Goal: Information Seeking & Learning: Learn about a topic

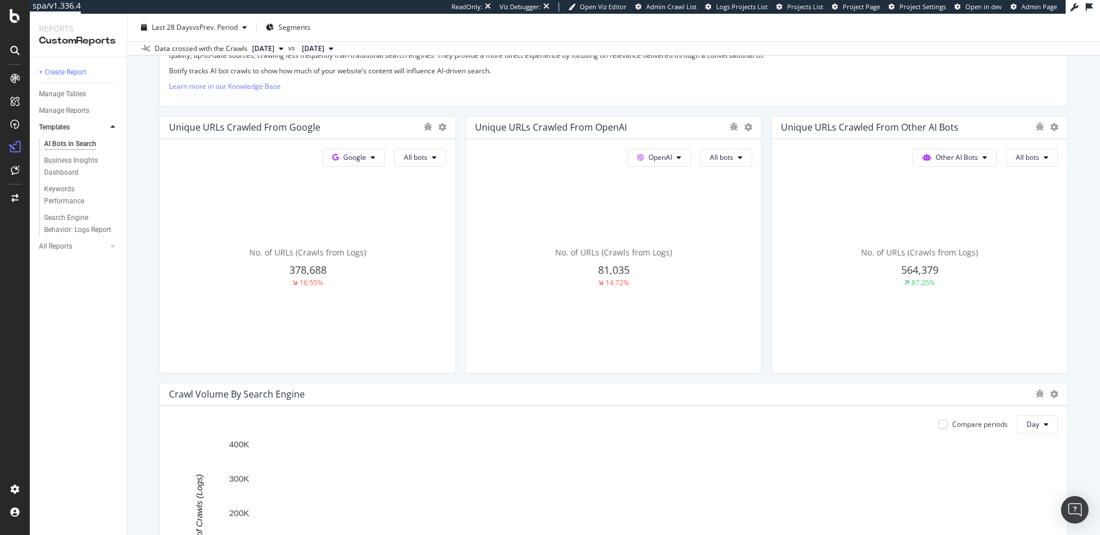
scroll to position [262, 0]
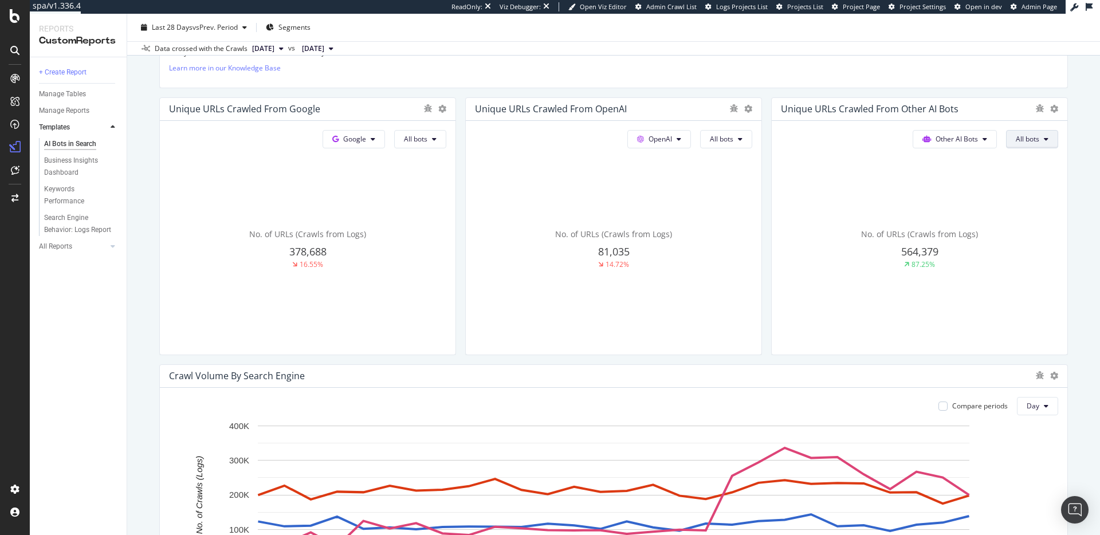
click at [427, 136] on span "All bots" at bounding box center [415, 139] width 23 height 10
click at [1037, 217] on span "AmazonBot" at bounding box center [1048, 215] width 64 height 10
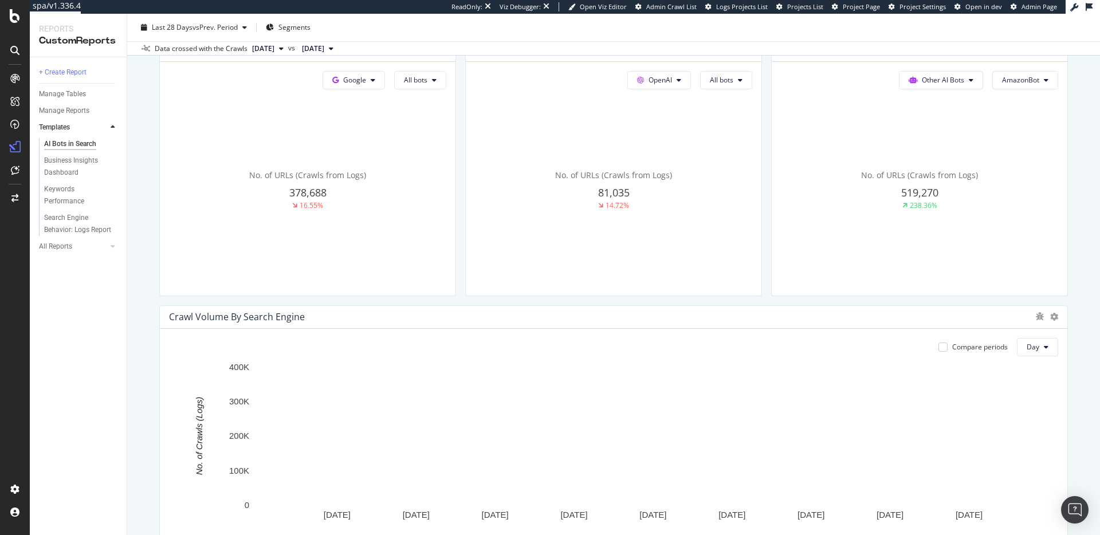
scroll to position [325, 0]
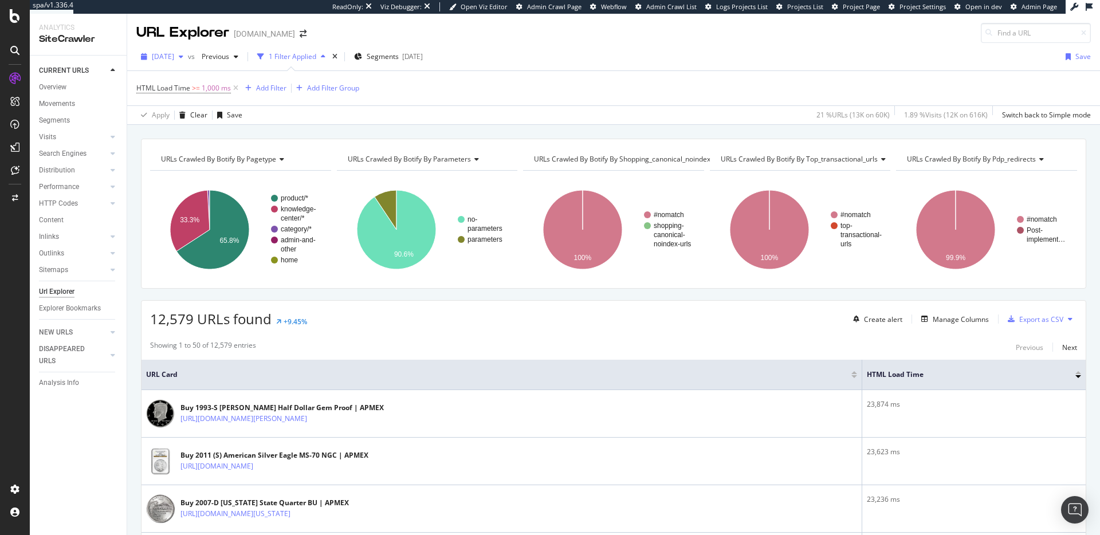
click at [174, 60] on span "2025 Aug. 18th" at bounding box center [163, 57] width 22 height 10
click at [617, 76] on div "HTML Load Time >= 1,000 ms Add Filter Add Filter Group" at bounding box center [613, 88] width 955 height 34
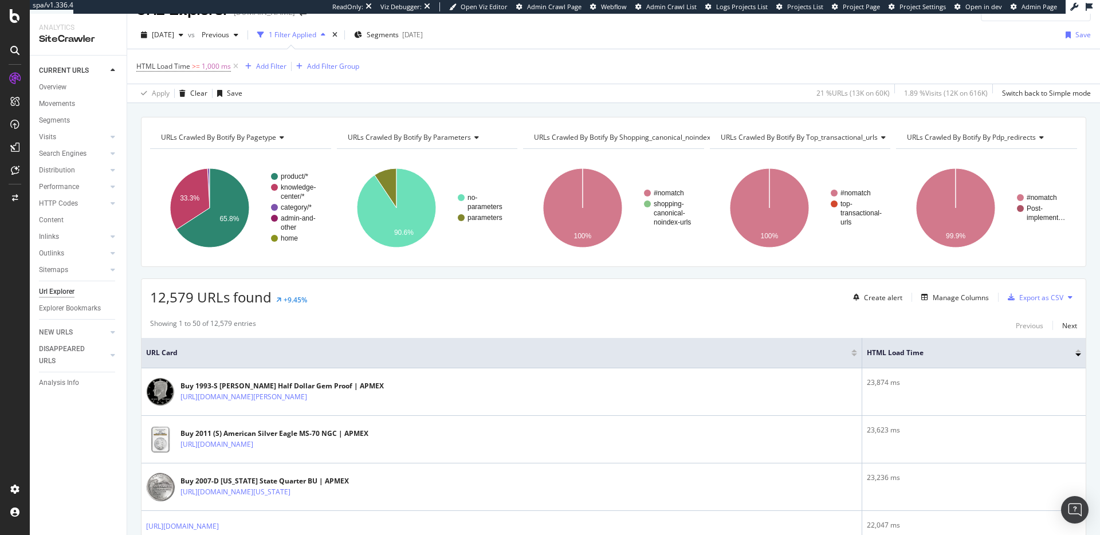
scroll to position [22, 0]
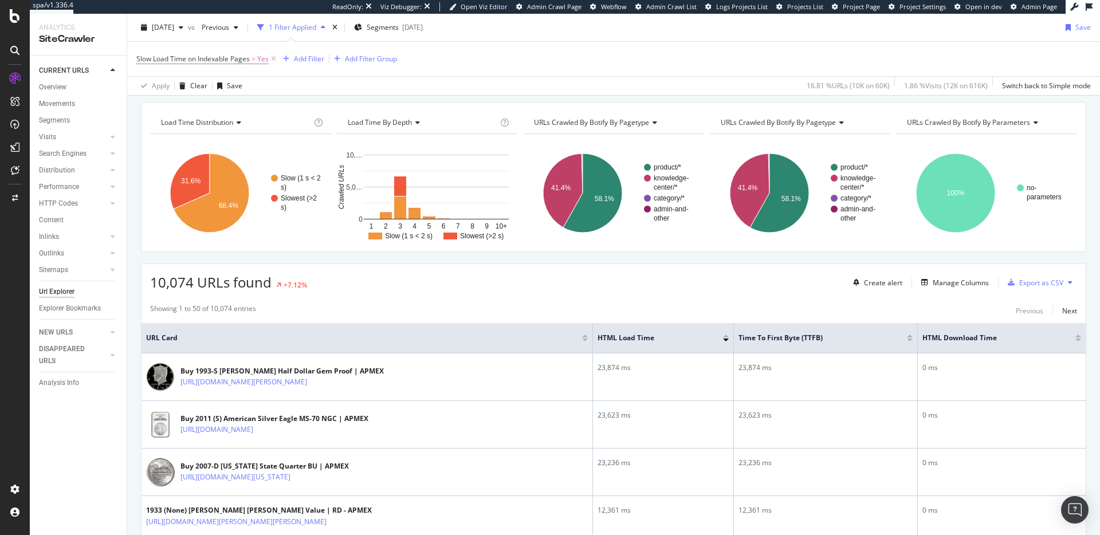
scroll to position [20, 0]
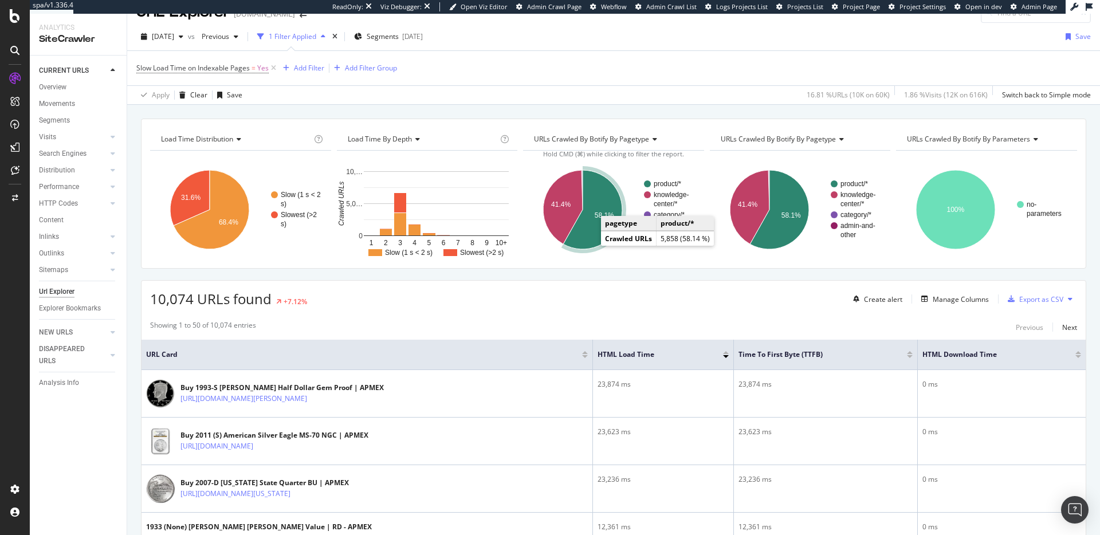
click at [590, 242] on icon "A chart." at bounding box center [592, 209] width 59 height 79
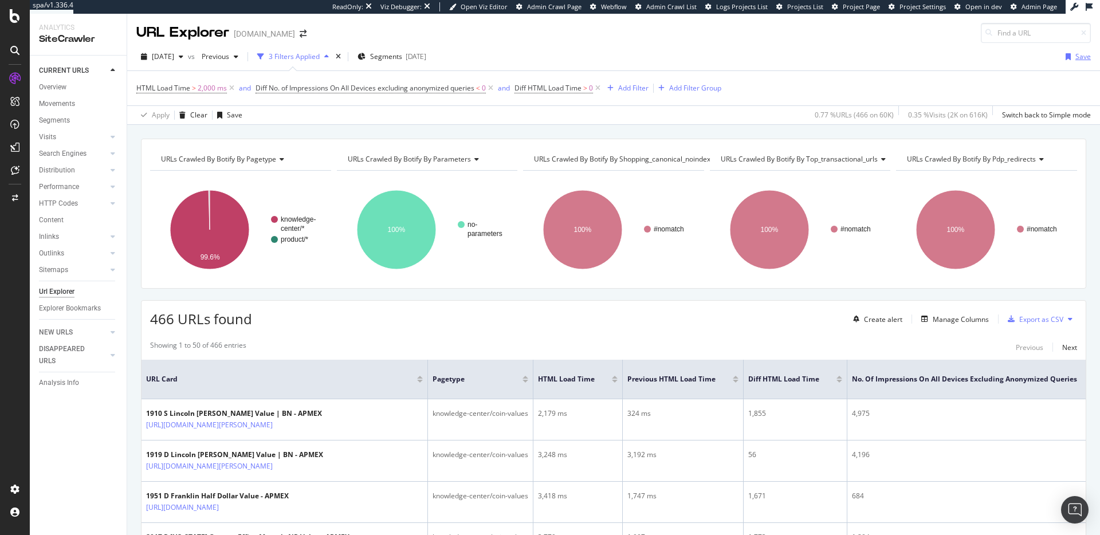
click at [1069, 59] on icon "button" at bounding box center [1068, 56] width 5 height 7
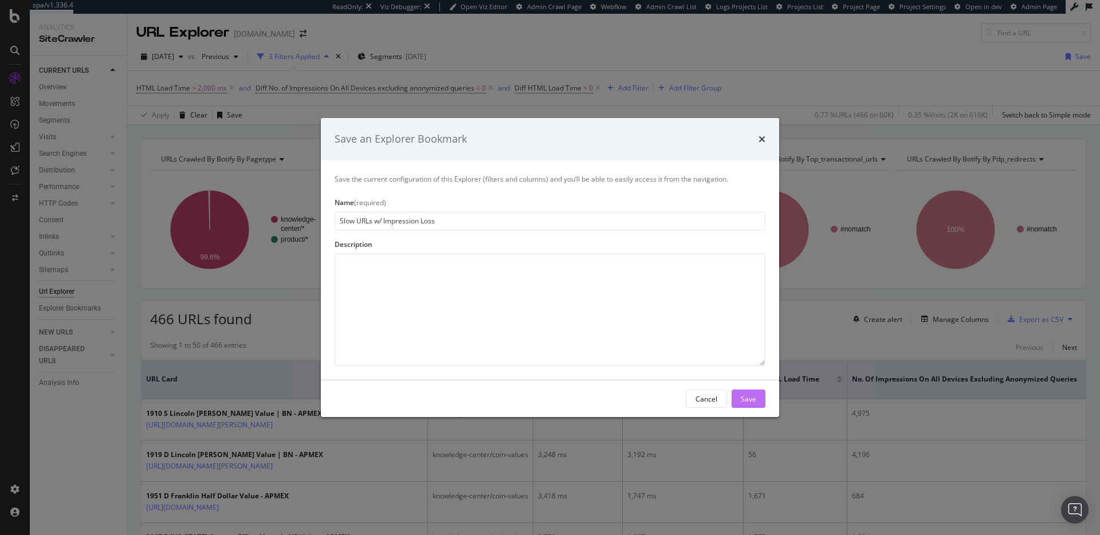
type input "Slow URLs w/ Impression Loss"
click at [739, 397] on button "Save" at bounding box center [749, 399] width 34 height 18
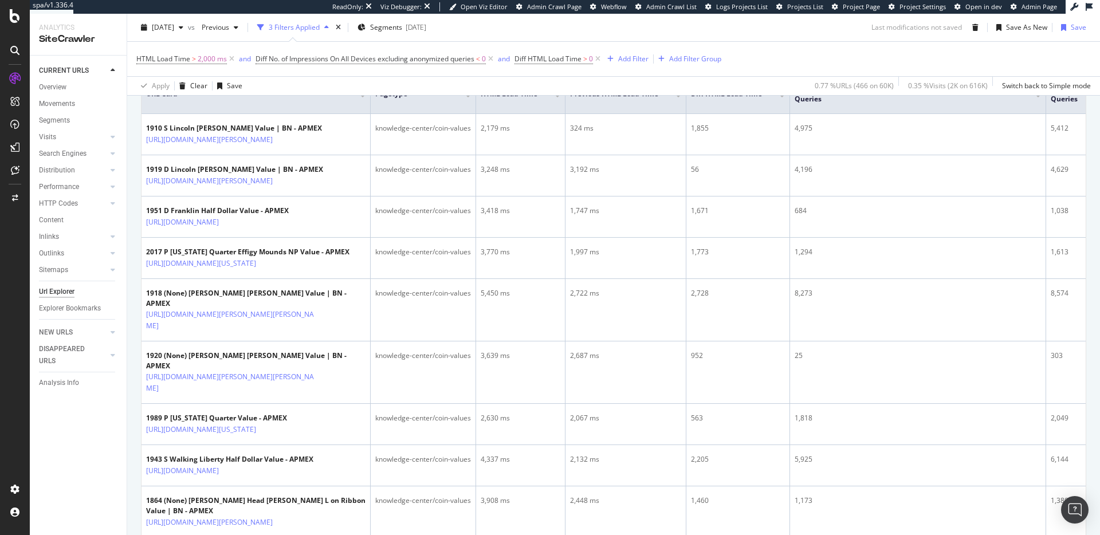
scroll to position [325, 0]
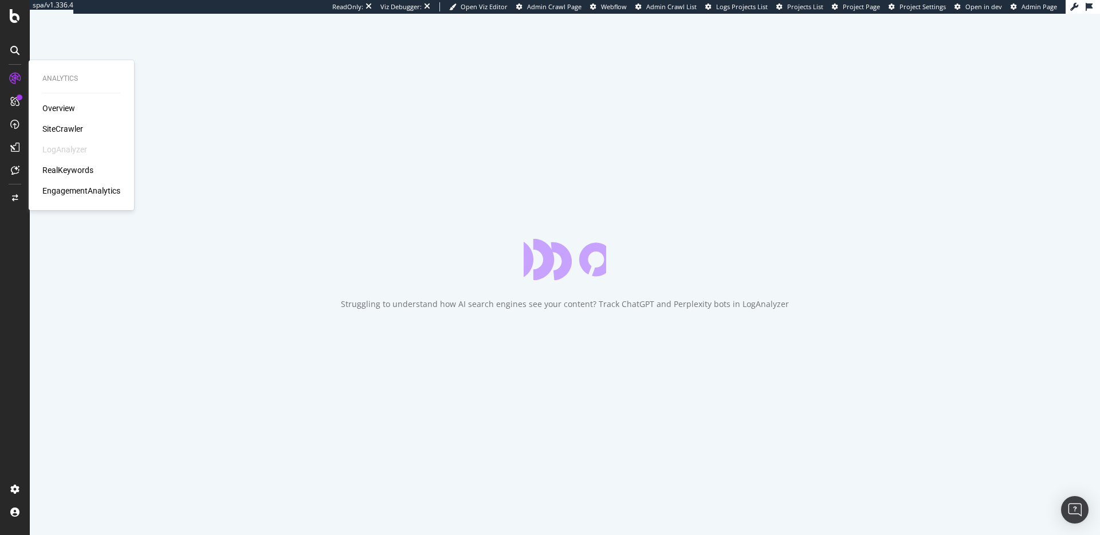
click at [76, 174] on div "RealKeywords" at bounding box center [67, 169] width 51 height 11
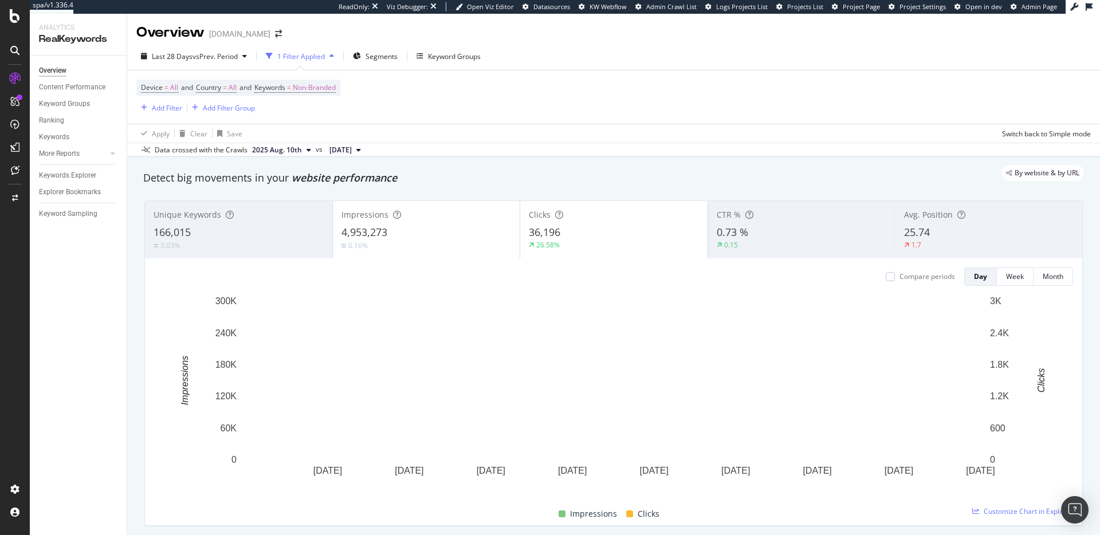
scroll to position [6, 0]
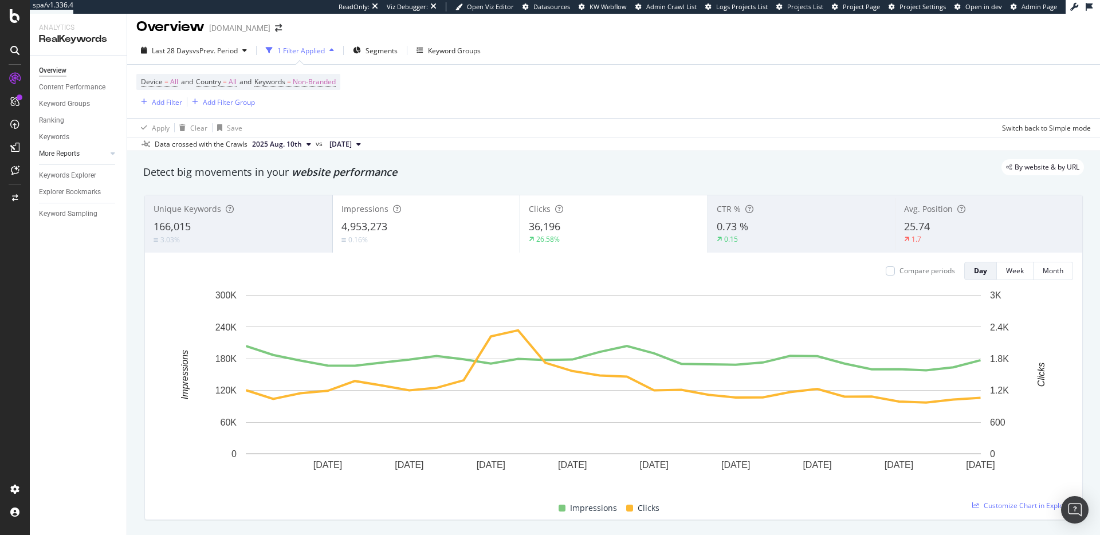
click at [89, 152] on link "More Reports" at bounding box center [73, 154] width 68 height 12
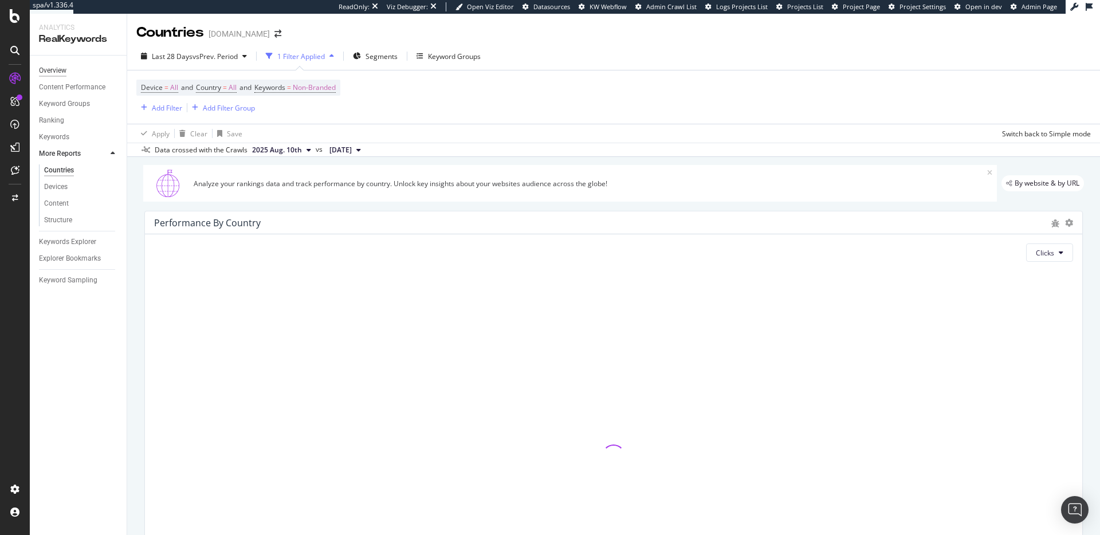
click at [57, 71] on div "Overview" at bounding box center [53, 71] width 28 height 12
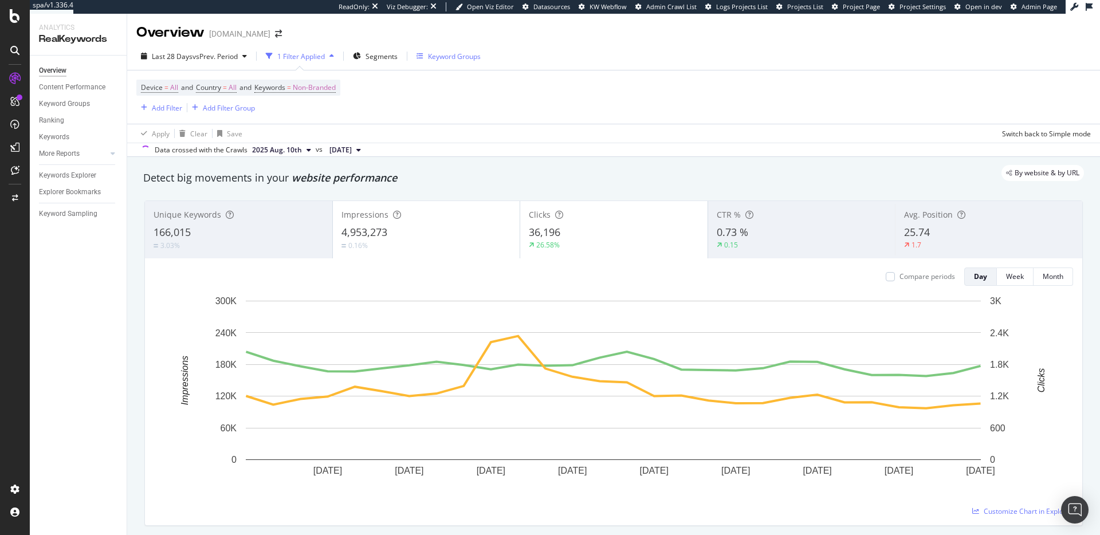
click at [454, 61] on div "Keyword Groups" at bounding box center [449, 56] width 64 height 17
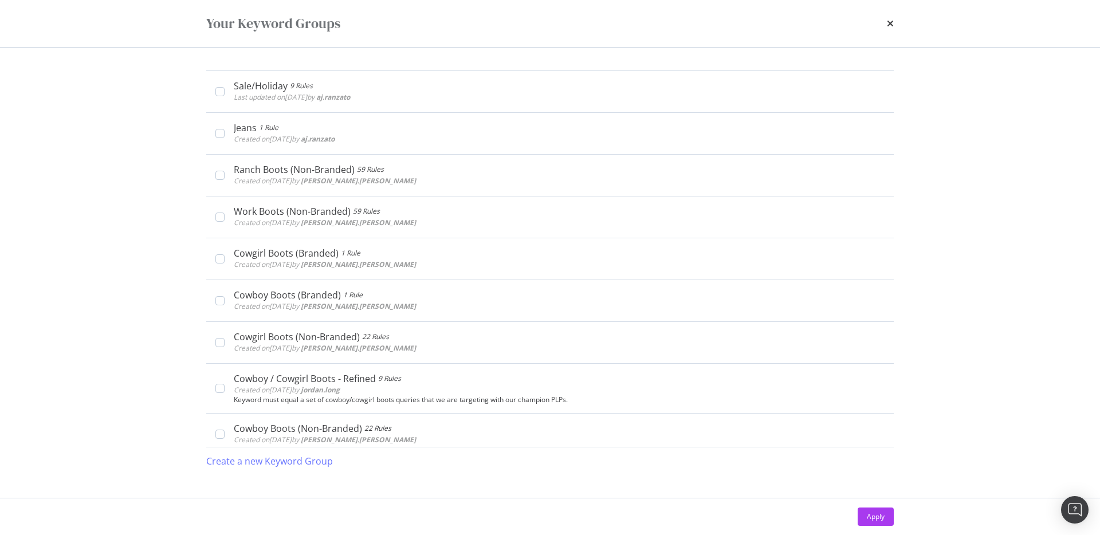
click at [451, 58] on div "Sale/Holiday 9 Rules Last updated on 2025 Jul 29th by aj.ranzato Edit Delete Je…" at bounding box center [549, 273] width 733 height 450
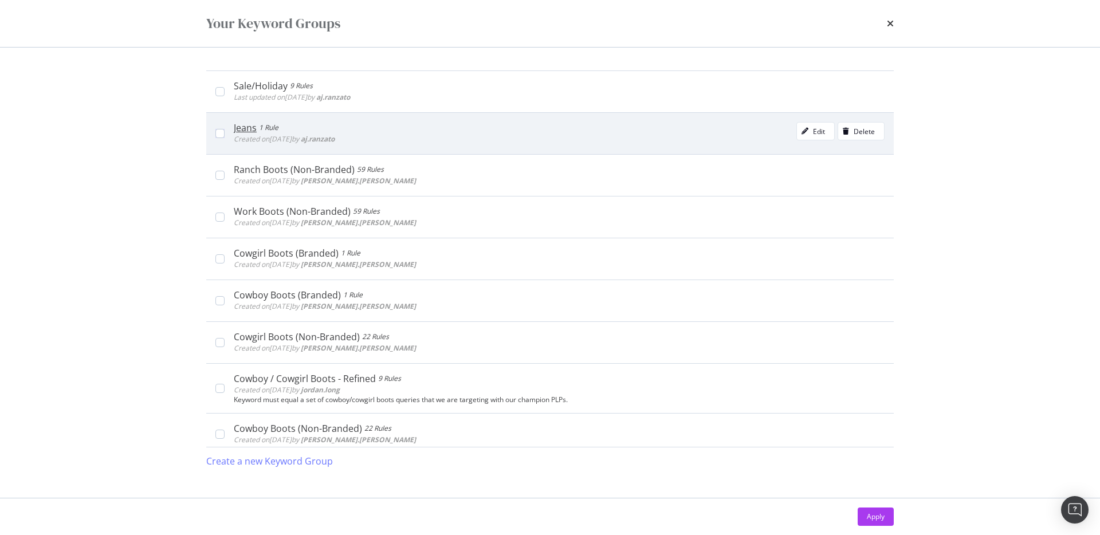
scroll to position [8, 0]
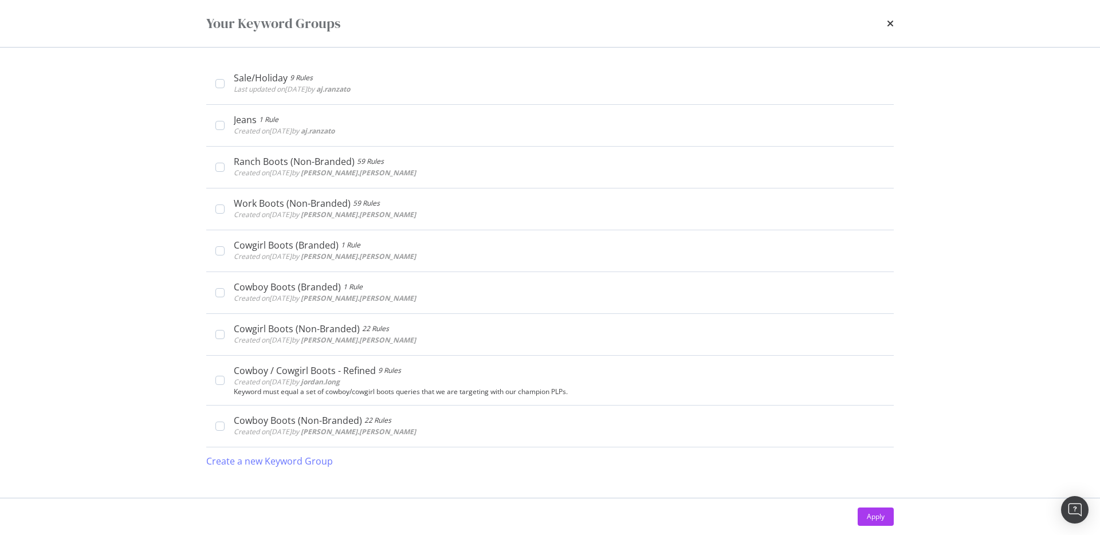
click at [887, 33] on div "times" at bounding box center [890, 23] width 7 height 19
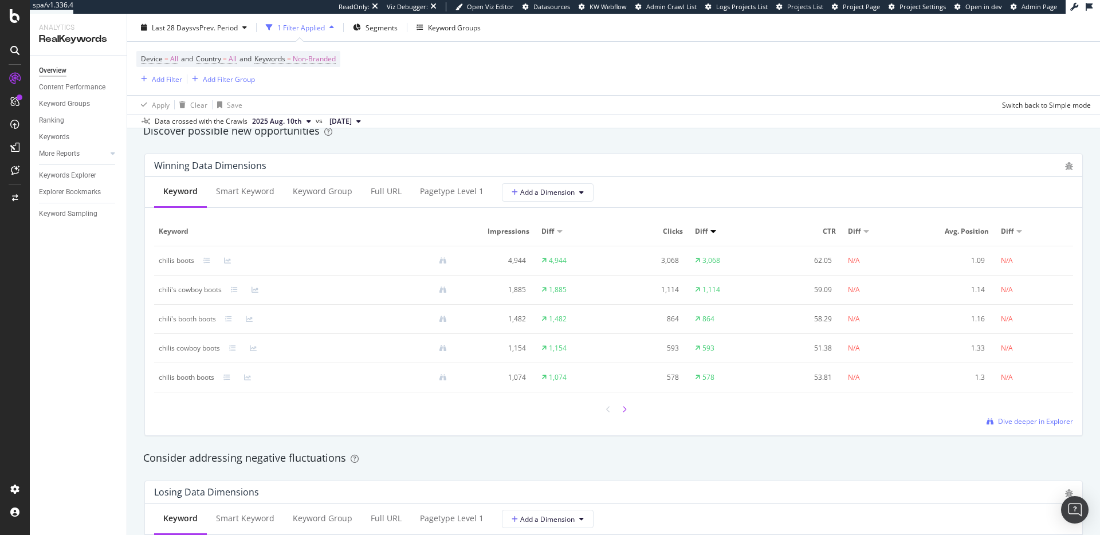
scroll to position [1012, 0]
click at [626, 406] on icon at bounding box center [624, 409] width 5 height 7
click at [612, 410] on div at bounding box center [608, 409] width 10 height 15
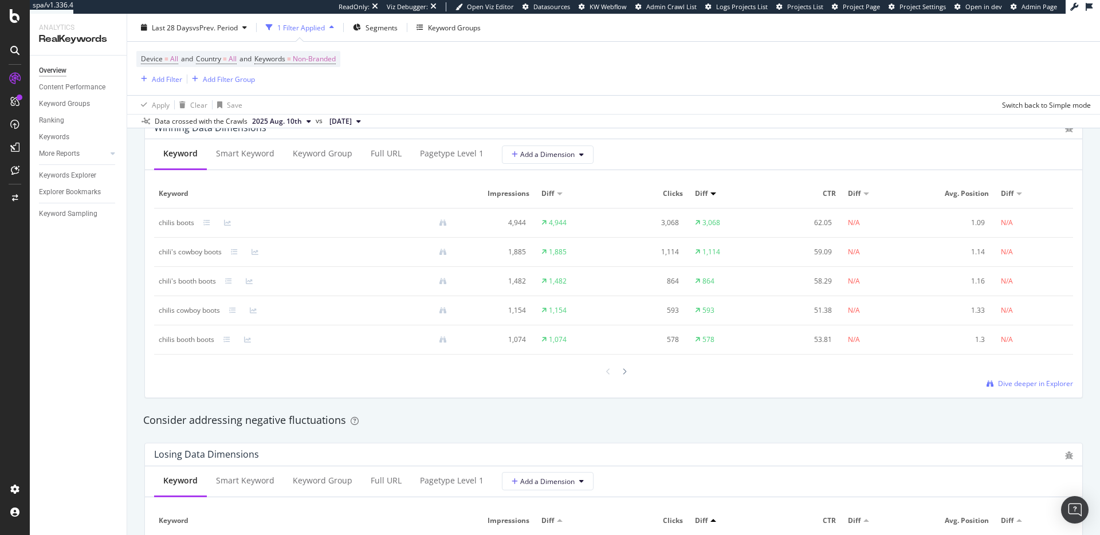
scroll to position [1046, 0]
click at [1021, 390] on span "Dive deeper in Explorer" at bounding box center [1035, 387] width 75 height 10
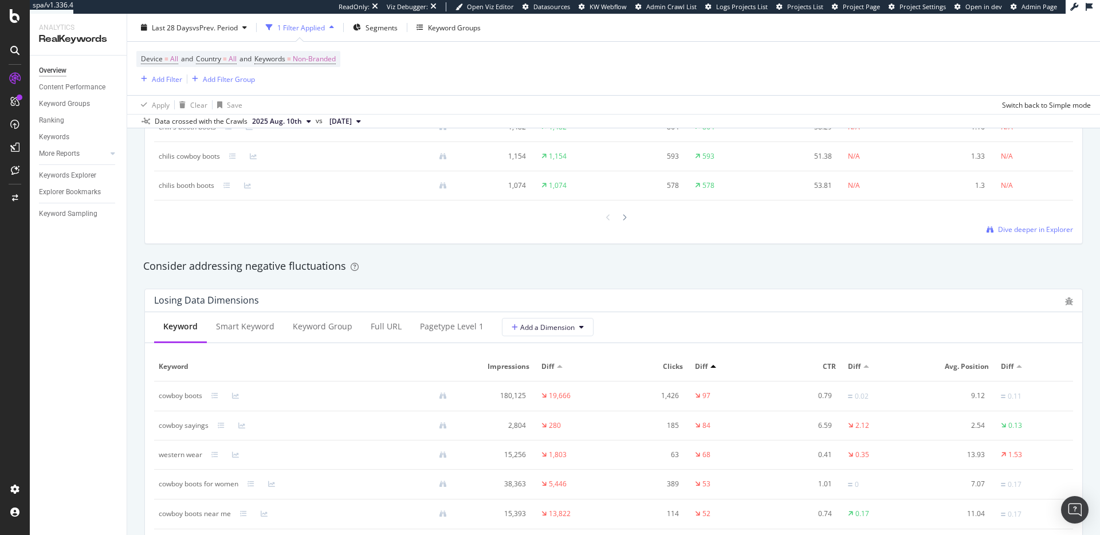
scroll to position [1093, 0]
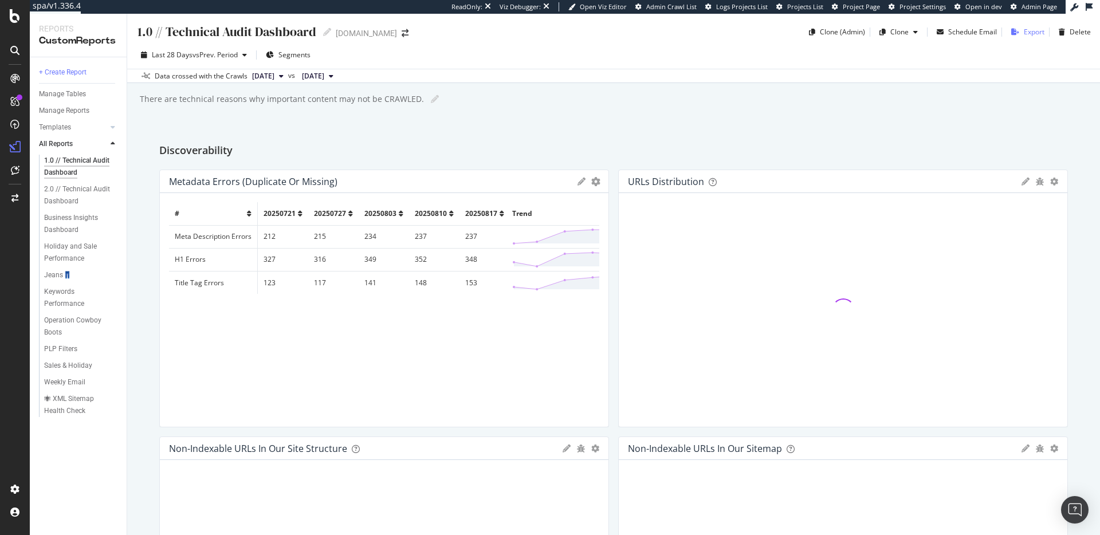
click at [1019, 33] on icon "button" at bounding box center [1015, 32] width 8 height 7
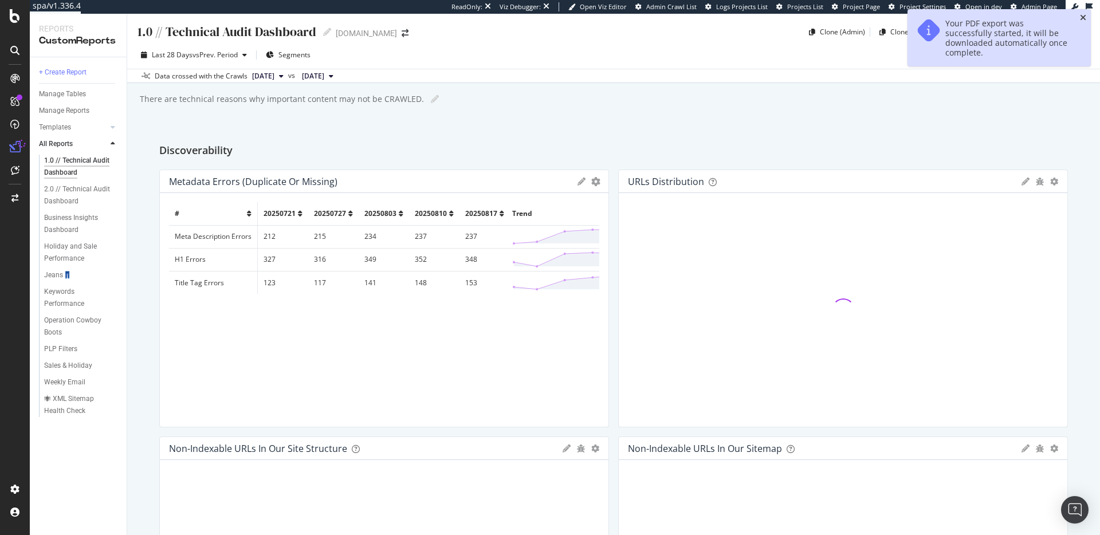
click at [1081, 18] on icon "close toast" at bounding box center [1083, 18] width 6 height 8
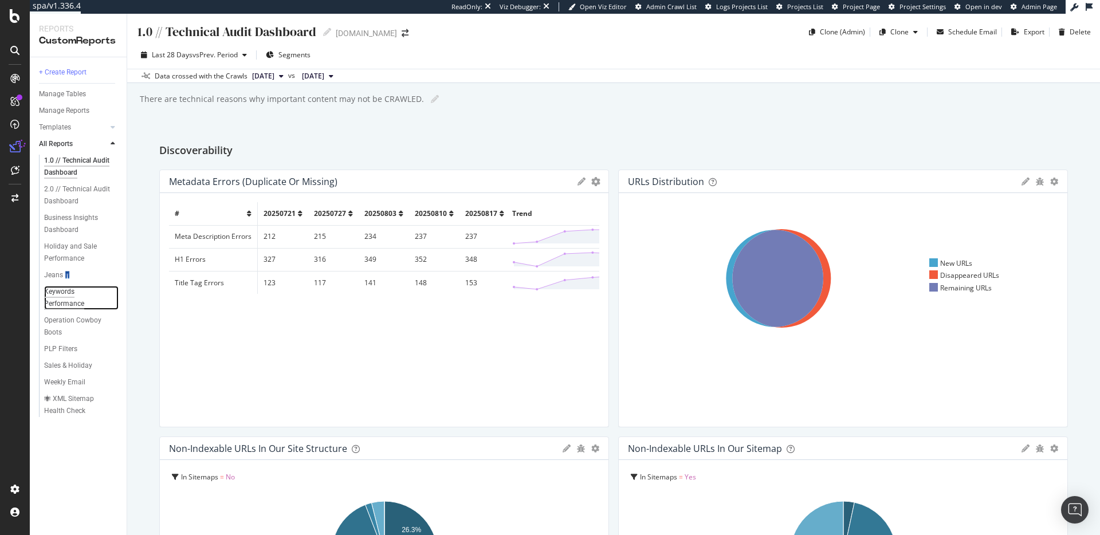
click at [70, 307] on div "Keywords Performance" at bounding box center [76, 298] width 64 height 24
